Goal: Task Accomplishment & Management: Manage account settings

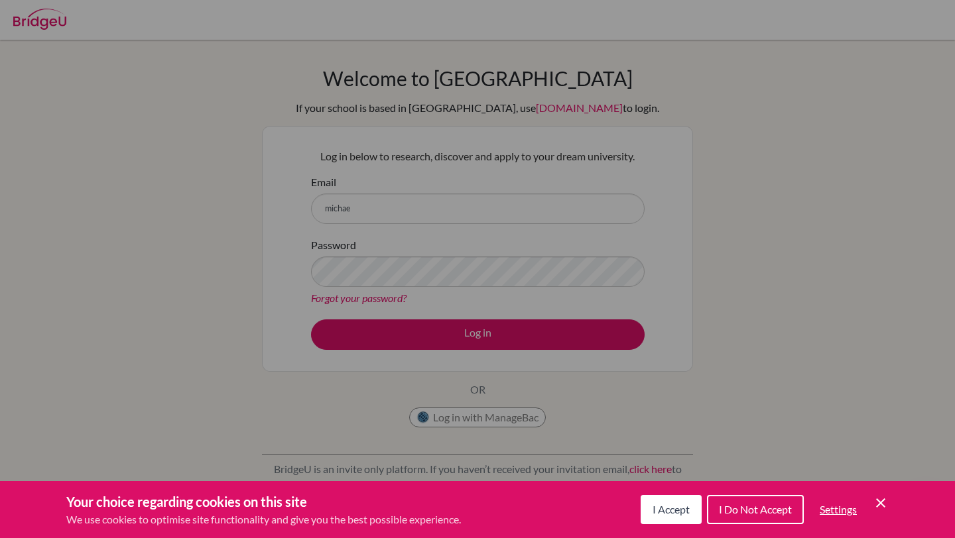
click at [763, 506] on span "I Do Not Accept" at bounding box center [755, 509] width 73 height 13
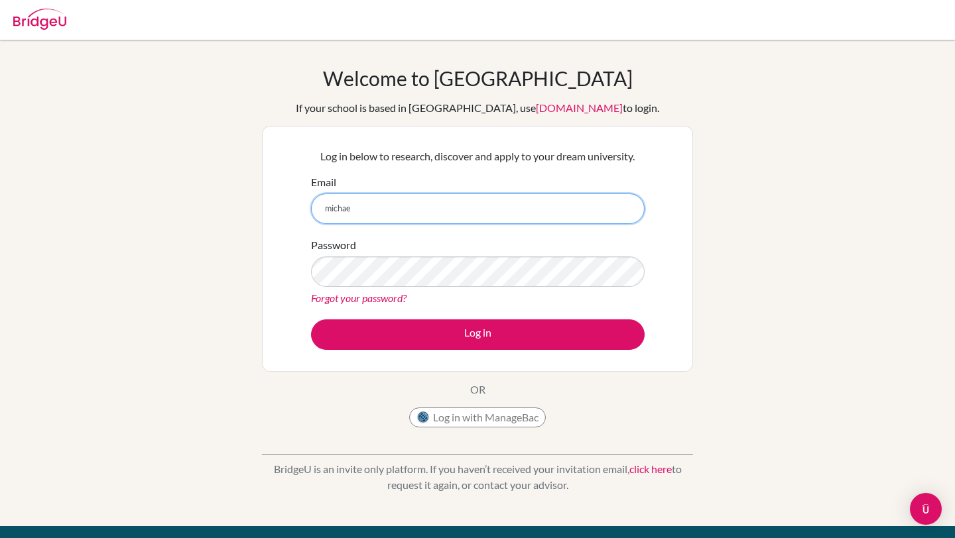
click at [463, 214] on input "michae" at bounding box center [477, 209] width 333 height 30
type input "m"
click at [616, 249] on div "Password Forgot your password?" at bounding box center [477, 271] width 333 height 69
click at [542, 219] on input "Email" at bounding box center [477, 209] width 333 height 30
type input "[EMAIL_ADDRESS][DOMAIN_NAME]"
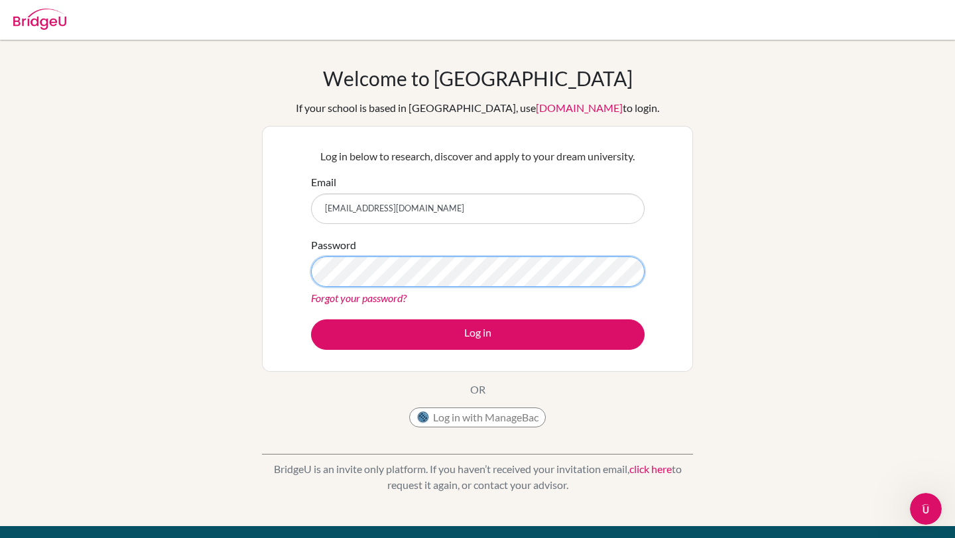
click at [311, 320] on button "Log in" at bounding box center [477, 335] width 333 height 30
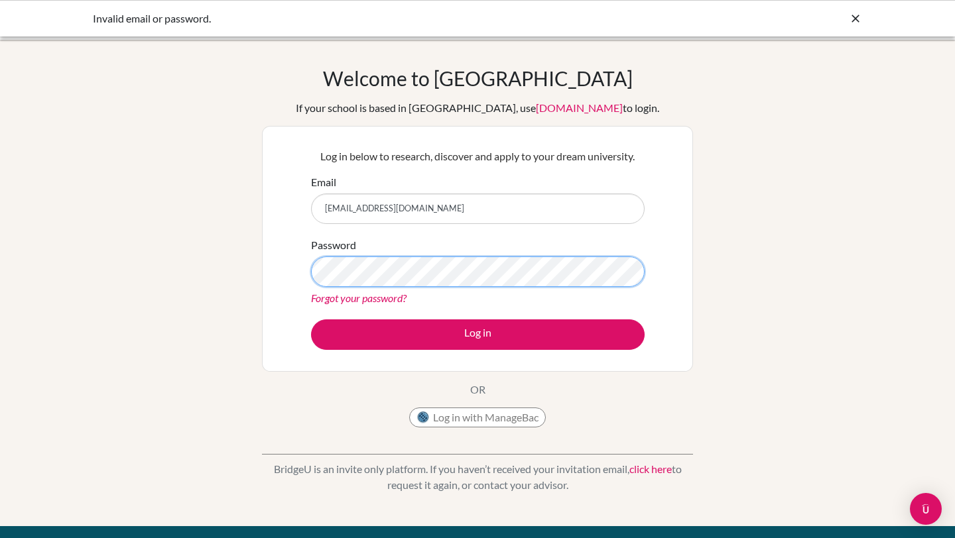
click at [311, 320] on button "Log in" at bounding box center [477, 335] width 333 height 30
drag, startPoint x: 436, startPoint y: 205, endPoint x: 260, endPoint y: 204, distance: 176.3
click at [260, 204] on div "Welcome to BridgeU If your school is based in China, use app.bridge-u.com.cn to…" at bounding box center [477, 283] width 955 height 434
type input "mparsley@student.dalat.org"
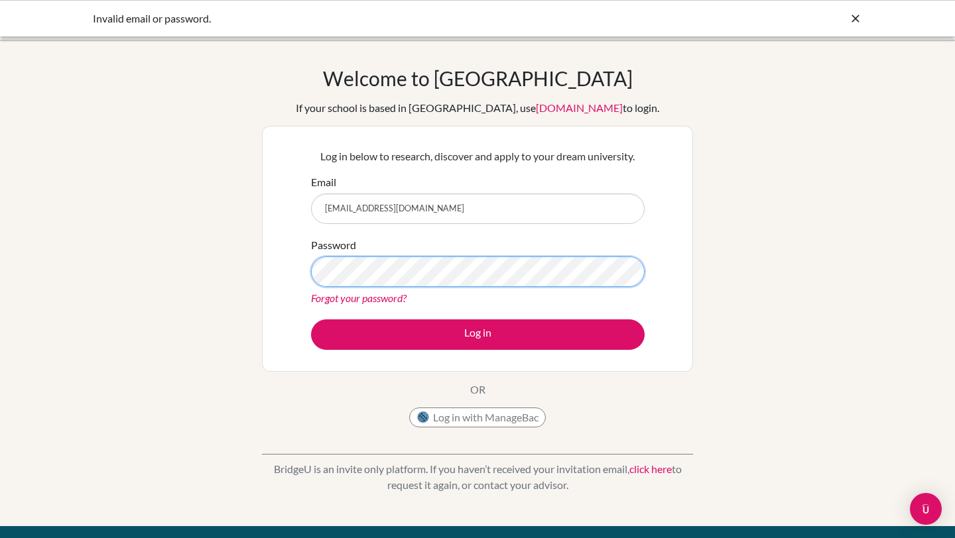
click at [311, 320] on button "Log in" at bounding box center [477, 335] width 333 height 30
